Goal: Task Accomplishment & Management: Complete application form

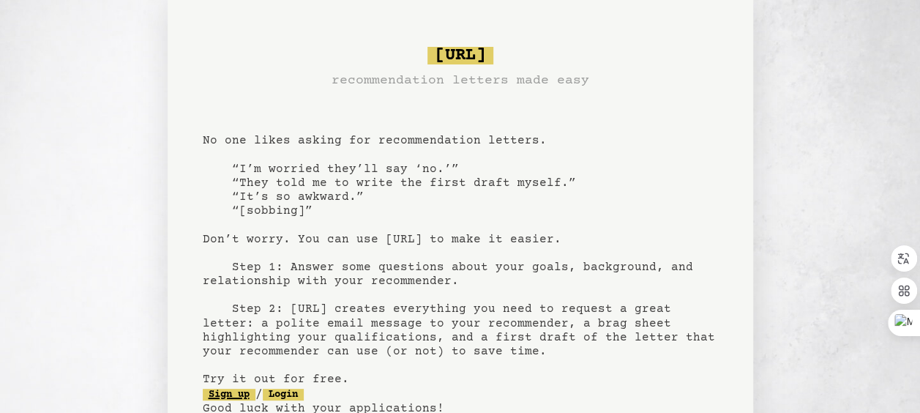
click at [233, 393] on link "Sign up" at bounding box center [229, 395] width 53 height 12
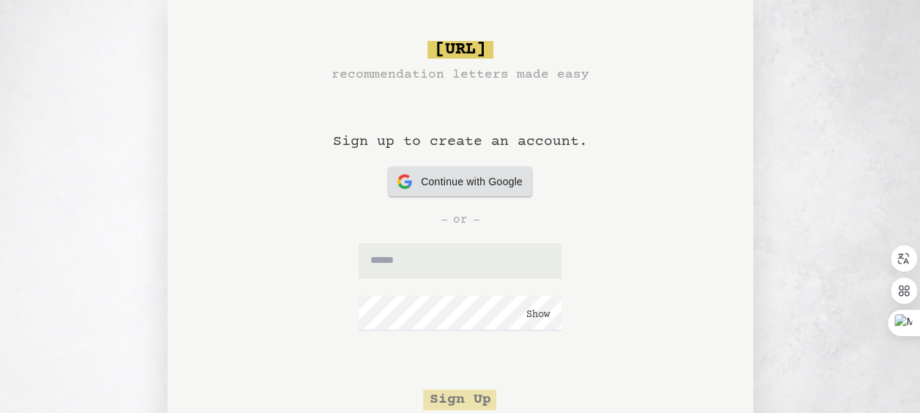
click at [498, 173] on div "Continue with Google Continue with Google" at bounding box center [460, 181] width 125 height 29
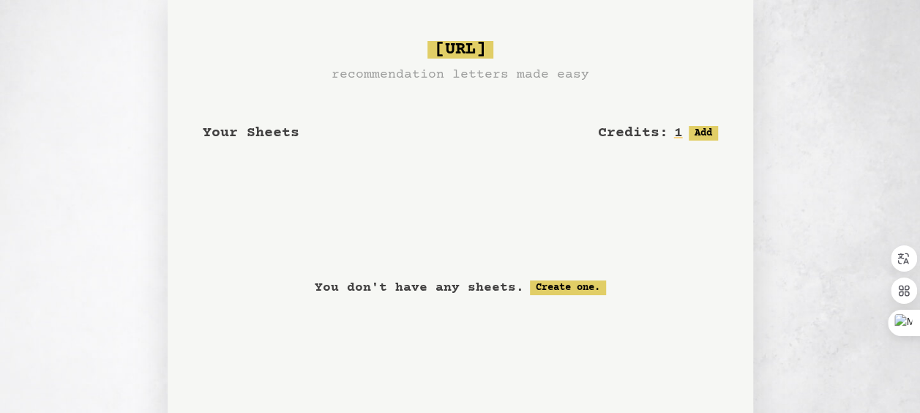
click at [451, 100] on div "Your Sheets Credits: 1 Free: 1, Paid: 0 Add <- Logout" at bounding box center [460, 140] width 515 height 111
click at [318, 112] on div "Your Sheets Credits: 1 Free: 1, Paid: 0 Add" at bounding box center [460, 125] width 515 height 35
click at [544, 281] on link "Create one." at bounding box center [568, 287] width 76 height 15
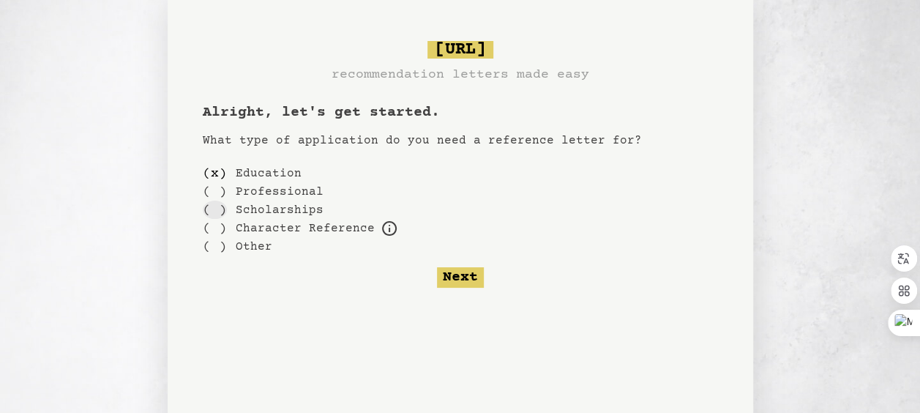
click at [210, 204] on div "( )" at bounding box center [215, 210] width 24 height 18
click at [462, 275] on button "Next" at bounding box center [460, 277] width 47 height 21
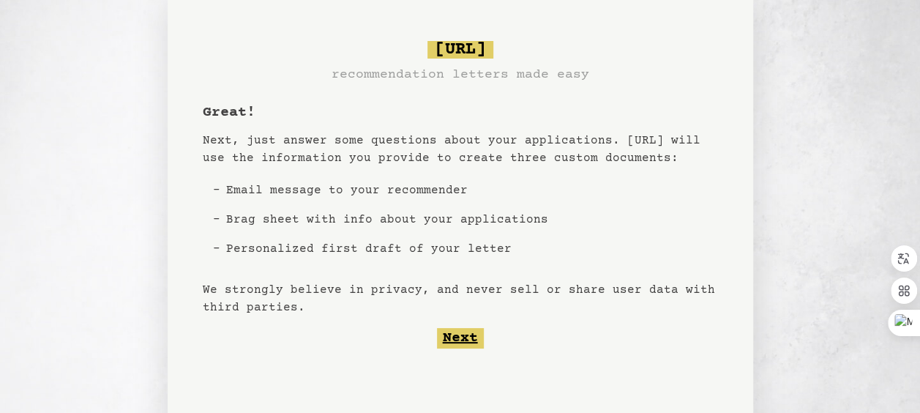
click at [455, 339] on button "Next" at bounding box center [460, 338] width 47 height 21
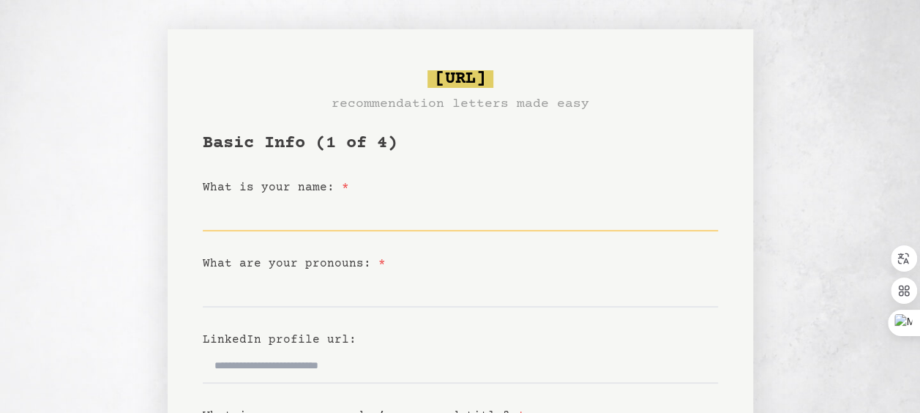
click at [338, 213] on input "What is your name: *" at bounding box center [460, 213] width 515 height 35
